Goal: Communication & Community: Answer question/provide support

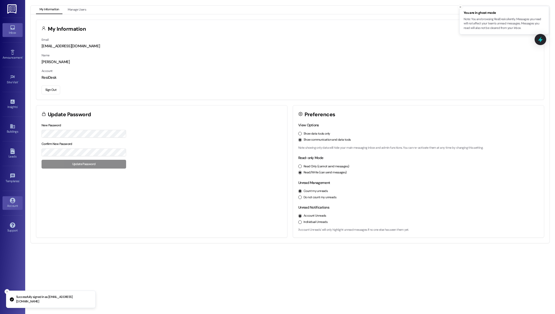
click at [12, 30] on div "Inbox" at bounding box center [12, 32] width 25 height 5
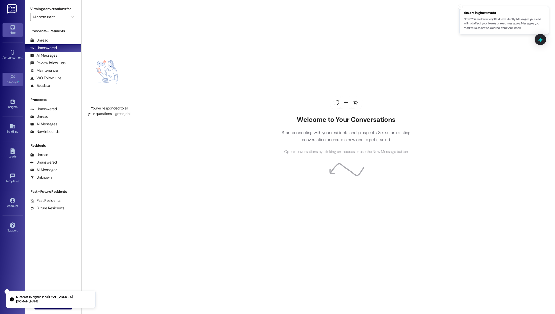
click at [12, 79] on icon at bounding box center [13, 77] width 6 height 6
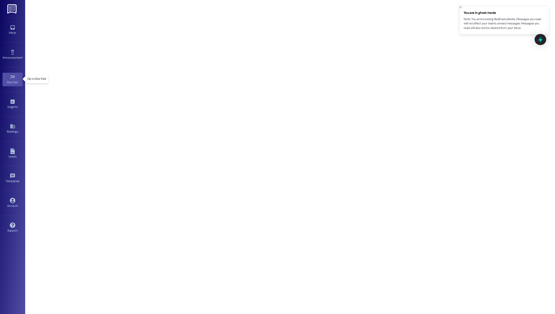
click at [459, 7] on icon "Close toast" at bounding box center [460, 7] width 3 height 3
click at [8, 26] on link "Inbox" at bounding box center [13, 30] width 20 height 14
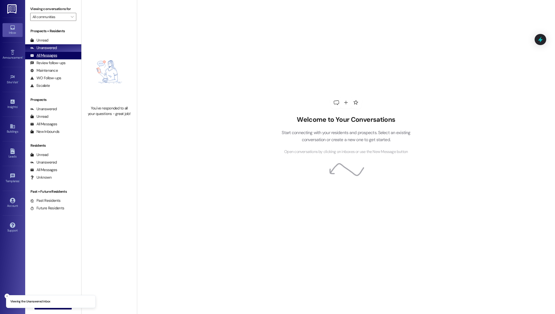
click at [51, 55] on div "All Messages" at bounding box center [43, 55] width 27 height 5
